Goal: Check status: Check status

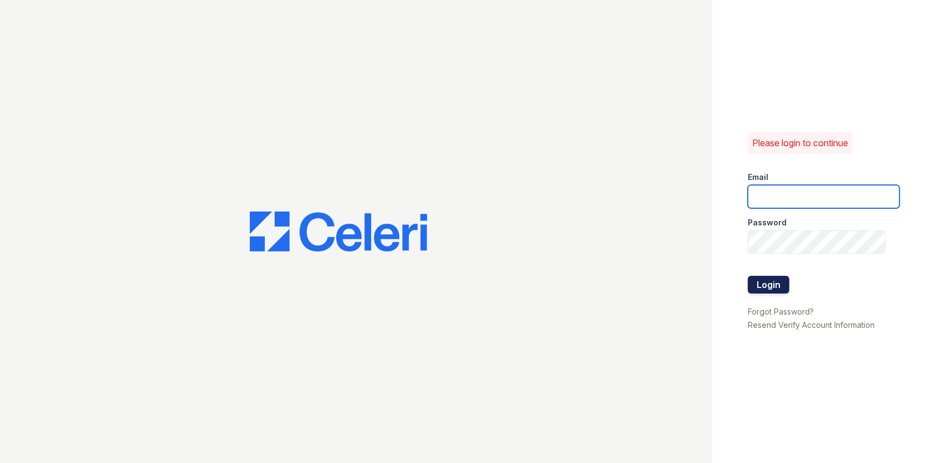
type input "[DOMAIN_NAME][EMAIL_ADDRESS][DOMAIN_NAME]"
click at [767, 284] on button "Login" at bounding box center [768, 285] width 42 height 18
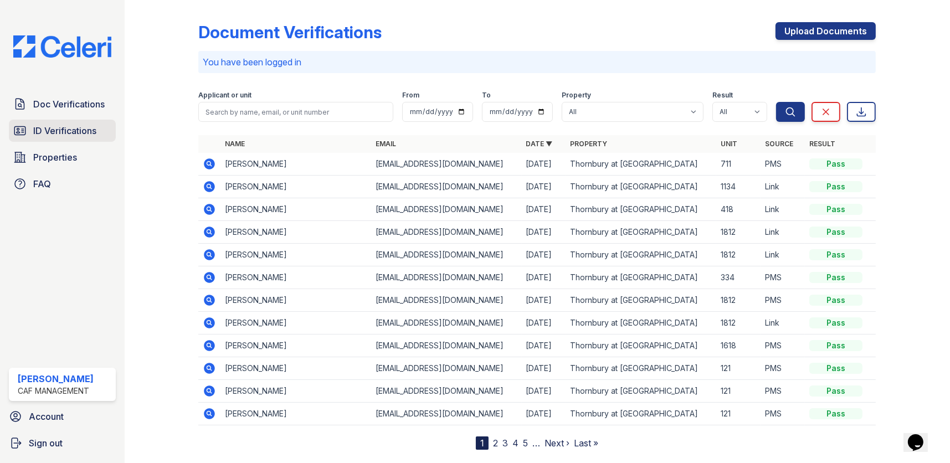
click at [87, 128] on span "ID Verifications" at bounding box center [64, 130] width 63 height 13
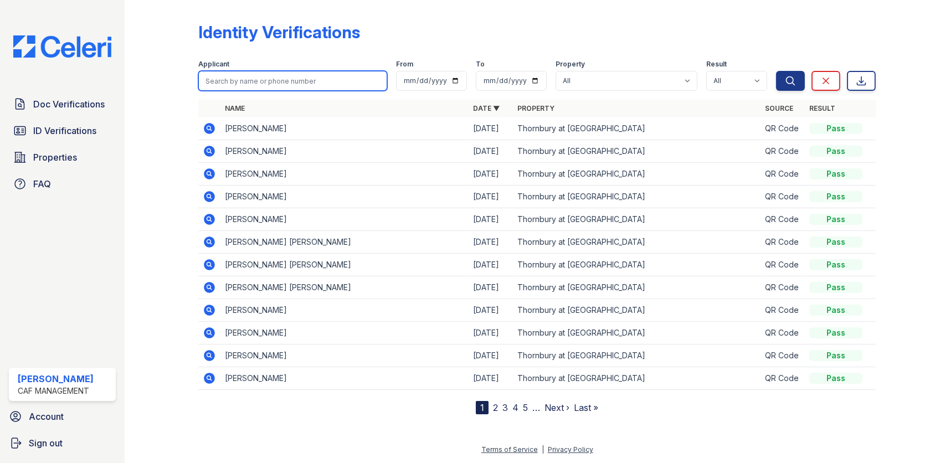
click at [234, 79] on input "search" at bounding box center [292, 81] width 189 height 20
type input "Wilson"
click at [776, 71] on button "Search" at bounding box center [790, 81] width 29 height 20
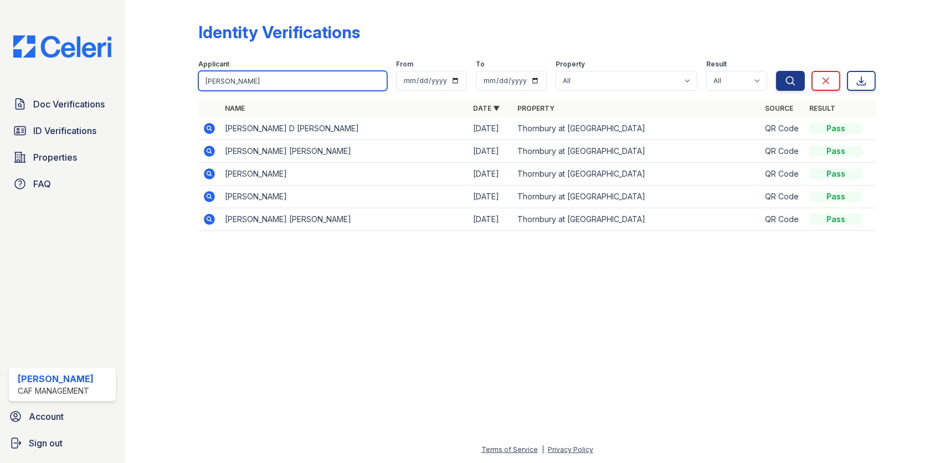
click at [233, 79] on input "Wilson" at bounding box center [292, 81] width 189 height 20
type input "W"
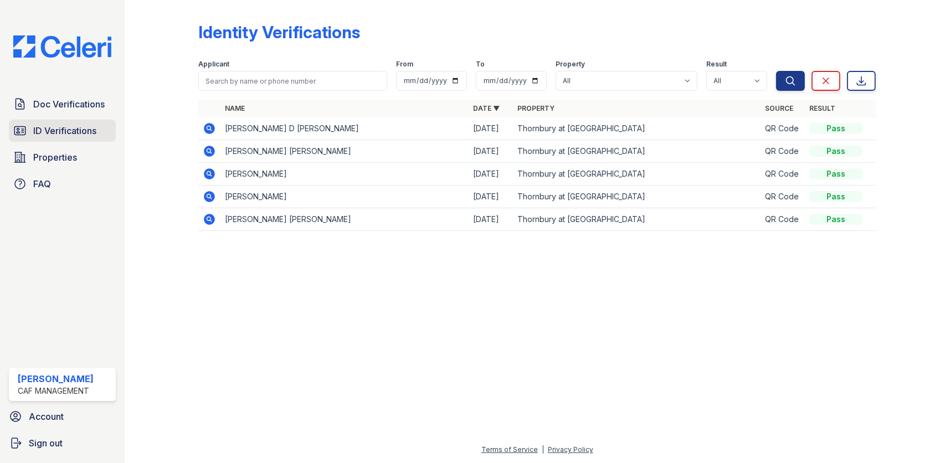
click at [88, 132] on span "ID Verifications" at bounding box center [64, 130] width 63 height 13
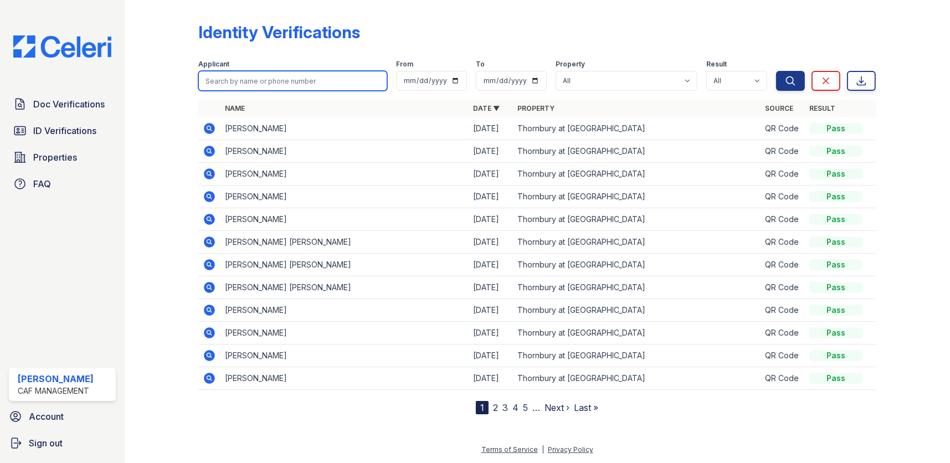
click at [249, 80] on input "search" at bounding box center [292, 81] width 189 height 20
type input "Wilson"
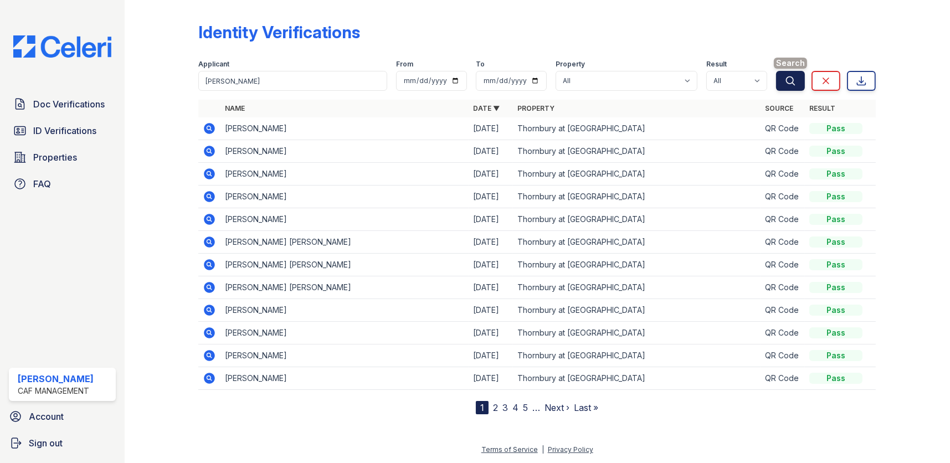
click at [790, 80] on icon "submit" at bounding box center [790, 80] width 11 height 11
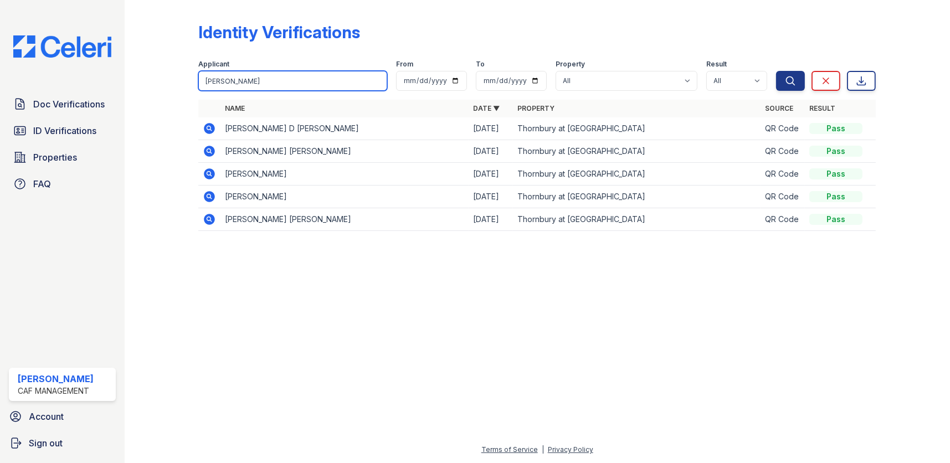
click at [231, 80] on input "Wilson" at bounding box center [292, 81] width 189 height 20
type input "W"
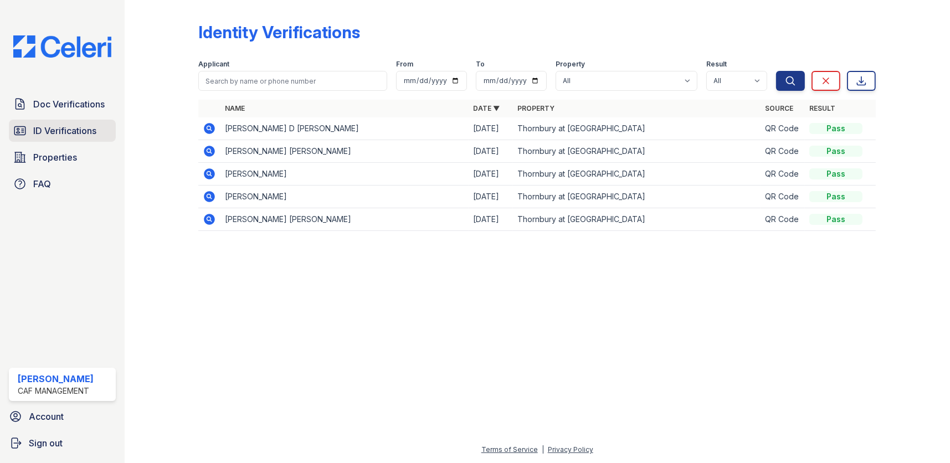
click at [55, 129] on span "ID Verifications" at bounding box center [64, 130] width 63 height 13
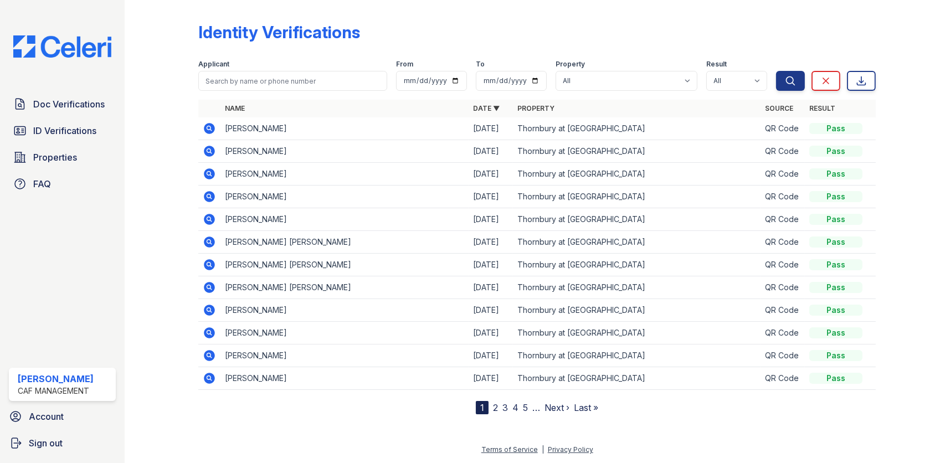
click at [161, 93] on div at bounding box center [170, 209] width 56 height 410
click at [216, 84] on input "search" at bounding box center [292, 81] width 189 height 20
click at [88, 132] on span "ID Verifications" at bounding box center [64, 130] width 63 height 13
click at [87, 128] on span "ID Verifications" at bounding box center [64, 130] width 63 height 13
